Goal: Information Seeking & Learning: Learn about a topic

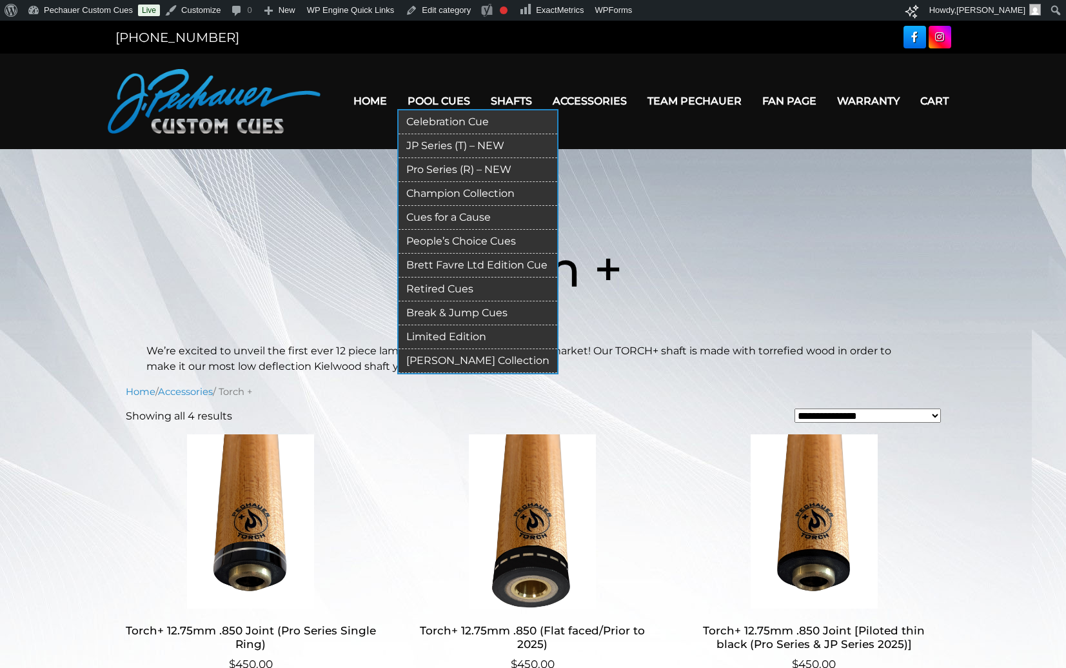
click at [450, 122] on link "Celebration Cue" at bounding box center [478, 122] width 159 height 24
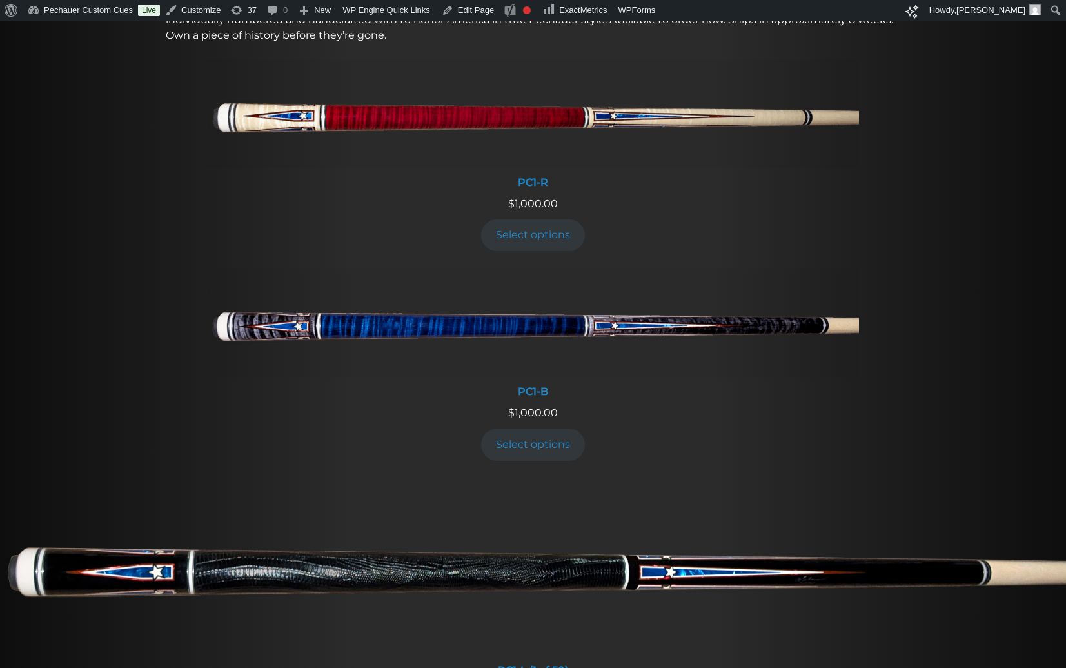
scroll to position [739, 0]
